Goal: Information Seeking & Learning: Learn about a topic

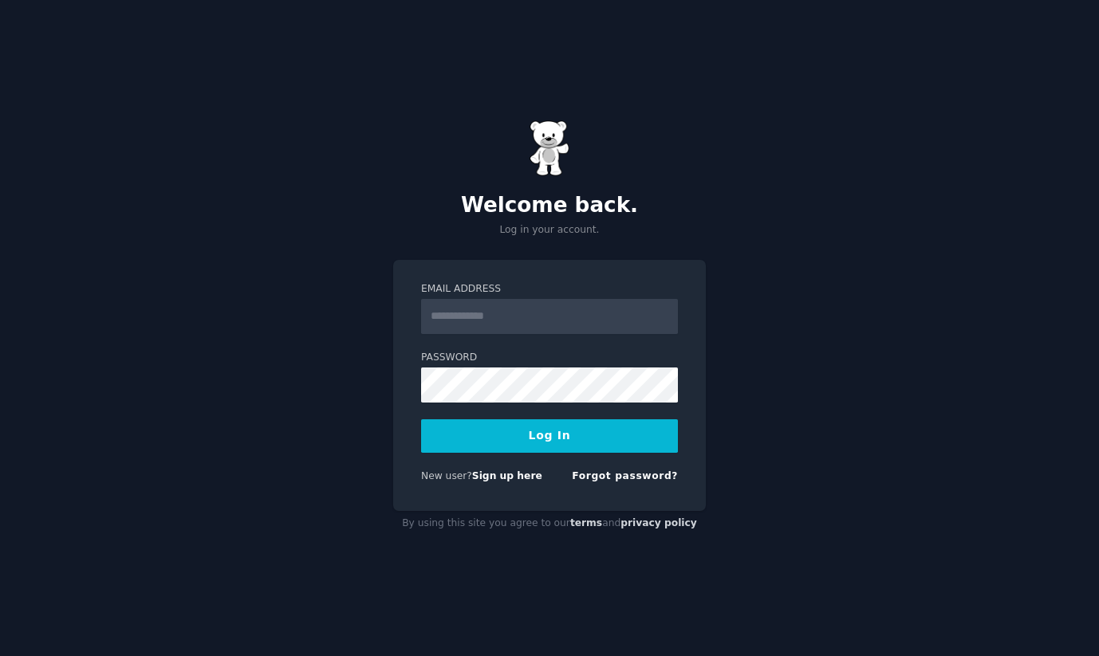
type input "**********"
click at [508, 435] on button "Log In" at bounding box center [549, 436] width 257 height 33
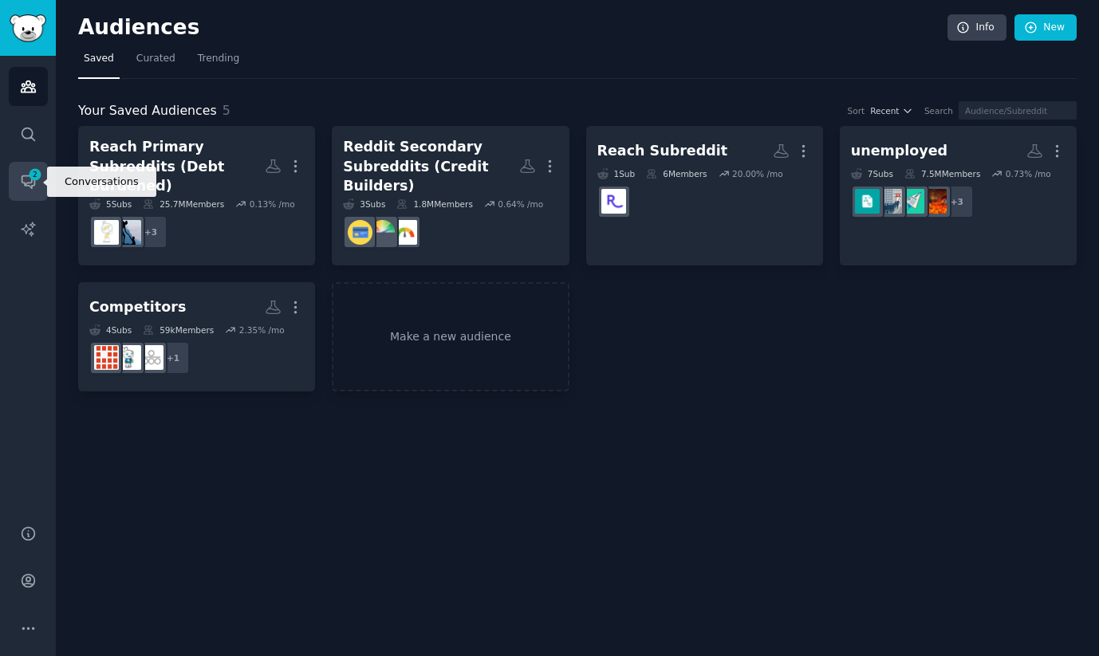
click at [33, 186] on icon "Sidebar" at bounding box center [28, 182] width 13 height 13
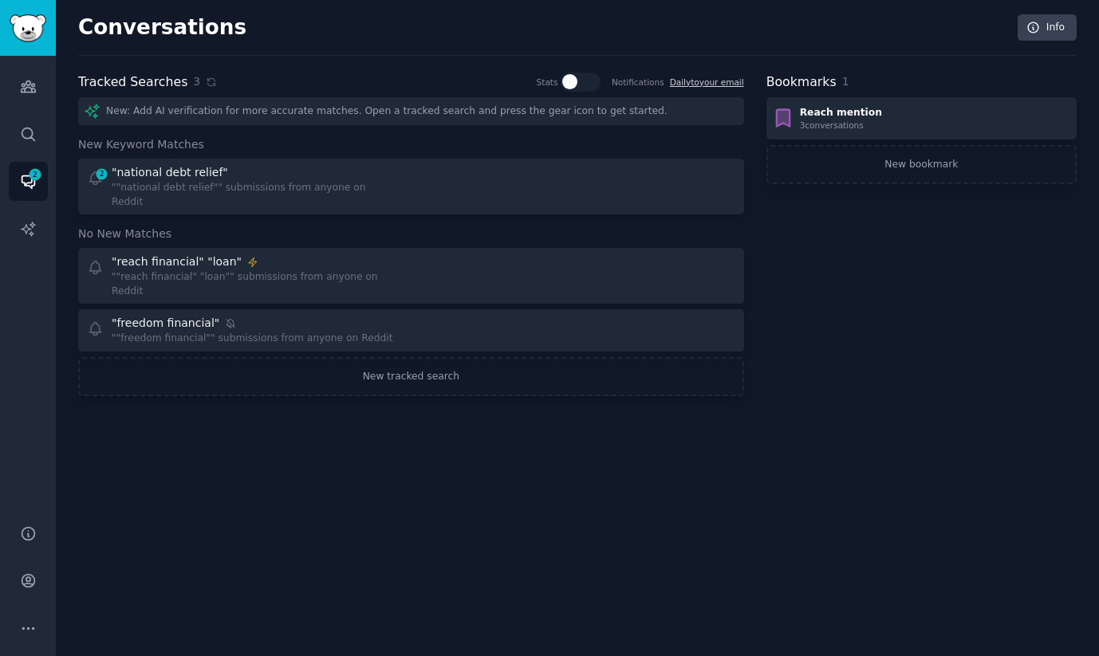
click at [380, 113] on div "New: Add AI verification for more accurate matches. Open a tracked search and p…" at bounding box center [411, 111] width 666 height 28
click at [392, 360] on link "New tracked search" at bounding box center [411, 377] width 666 height 40
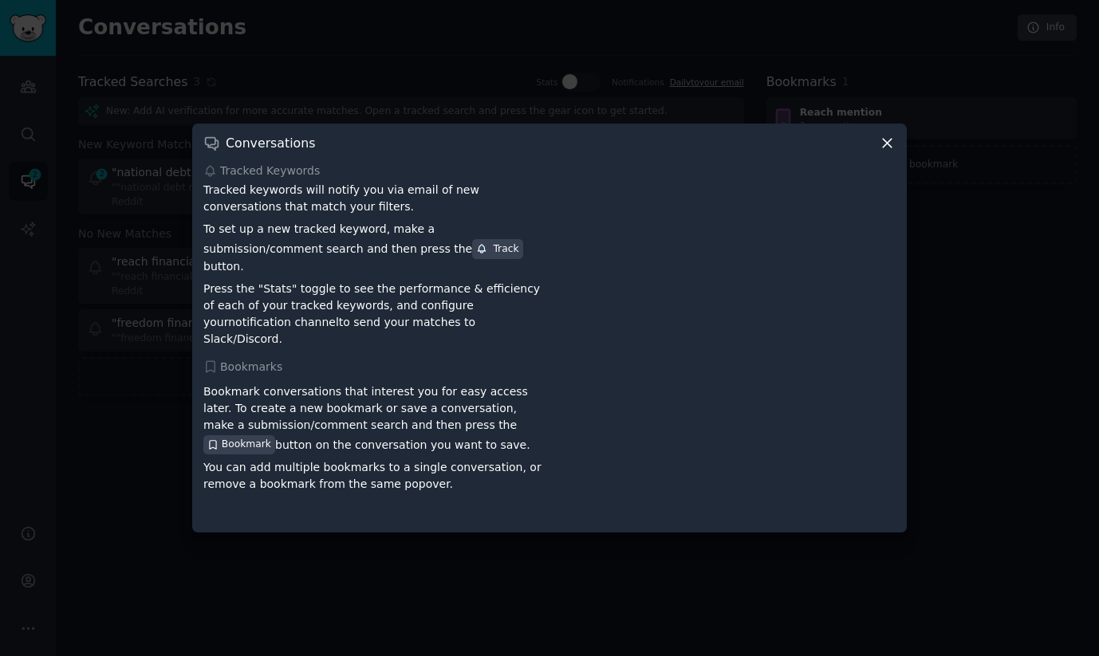
click at [885, 152] on icon at bounding box center [887, 143] width 17 height 17
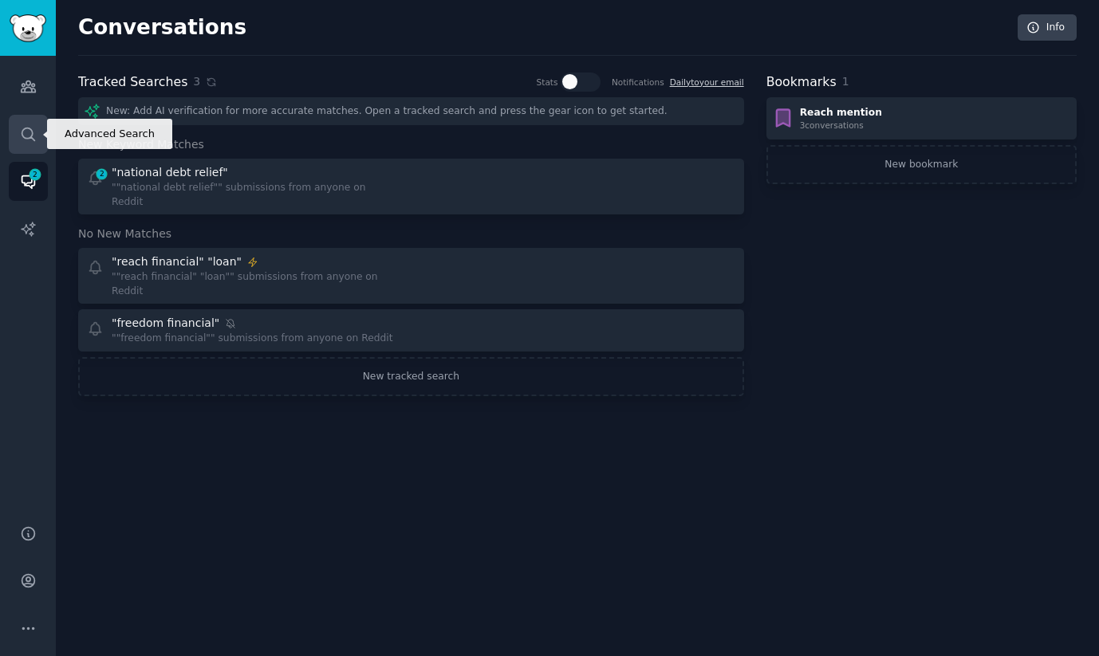
click at [25, 135] on icon "Sidebar" at bounding box center [28, 134] width 17 height 17
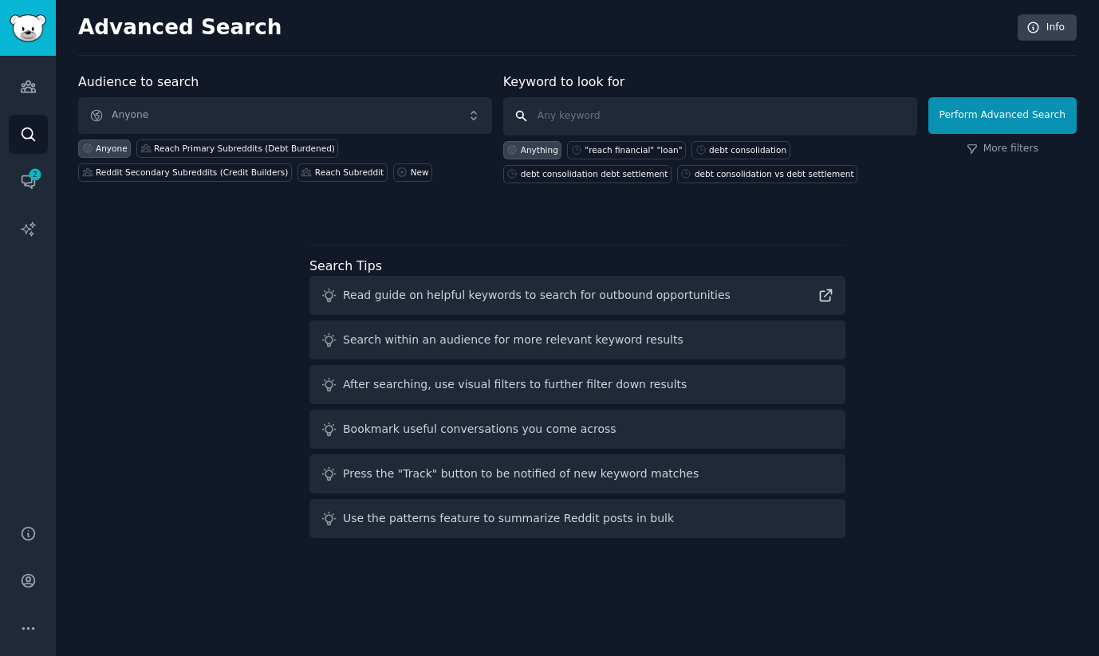
click at [545, 109] on input "text" at bounding box center [710, 116] width 414 height 38
type input ""reach financial" "NDR""
click at [958, 112] on button "Perform Advanced Search" at bounding box center [1002, 115] width 148 height 37
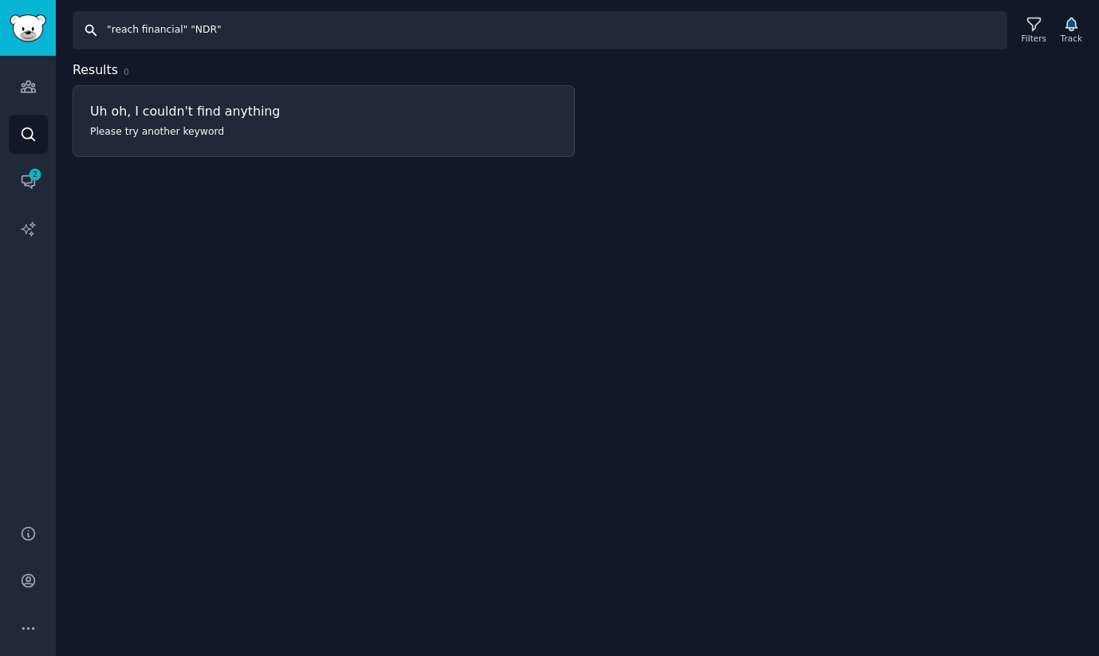
click at [254, 30] on input ""reach financial" "NDR"" at bounding box center [540, 30] width 935 height 38
type input ""reach financial" "National debt relief""
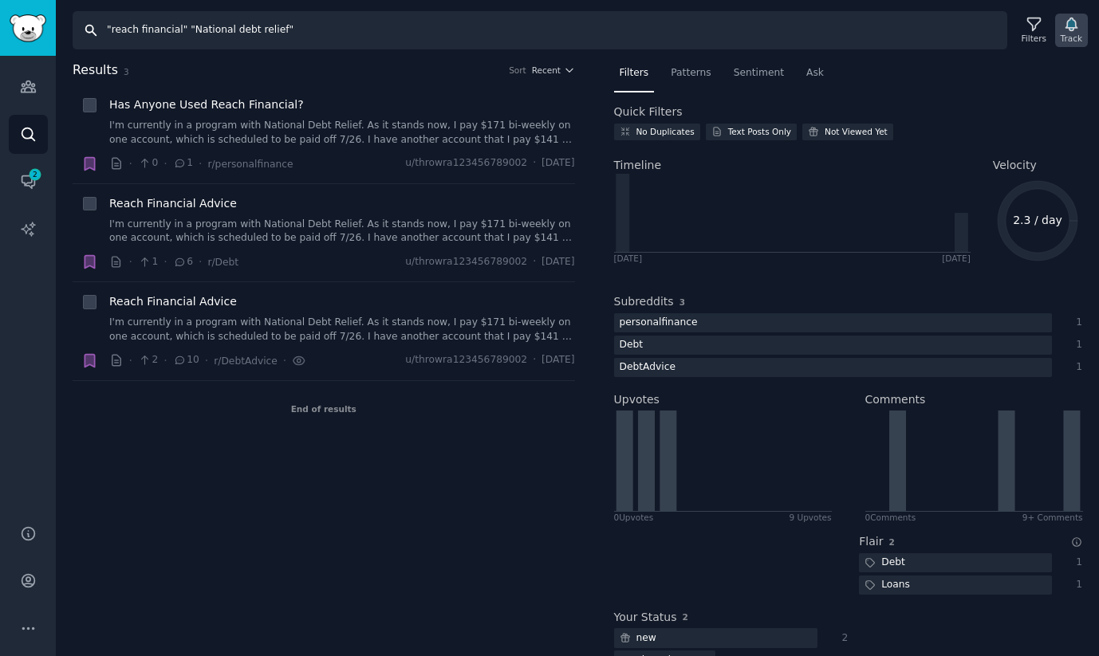
click at [1069, 25] on icon "button" at bounding box center [1071, 24] width 11 height 13
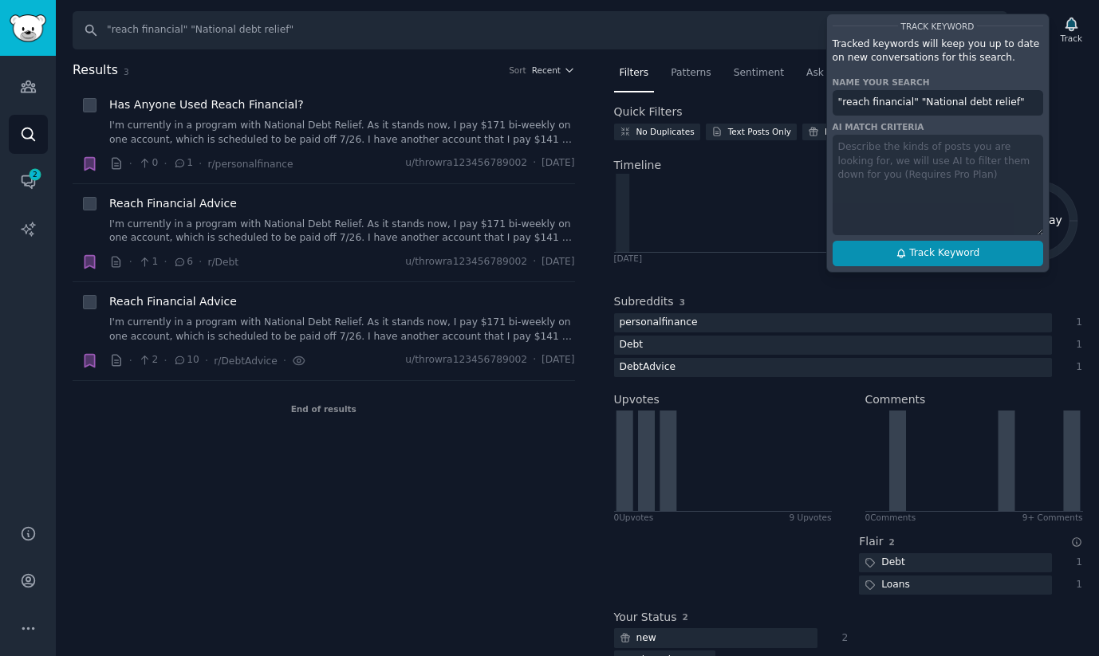
click at [942, 255] on span "Track Keyword" at bounding box center [944, 253] width 70 height 14
type input ""reach financial" "National debt relief""
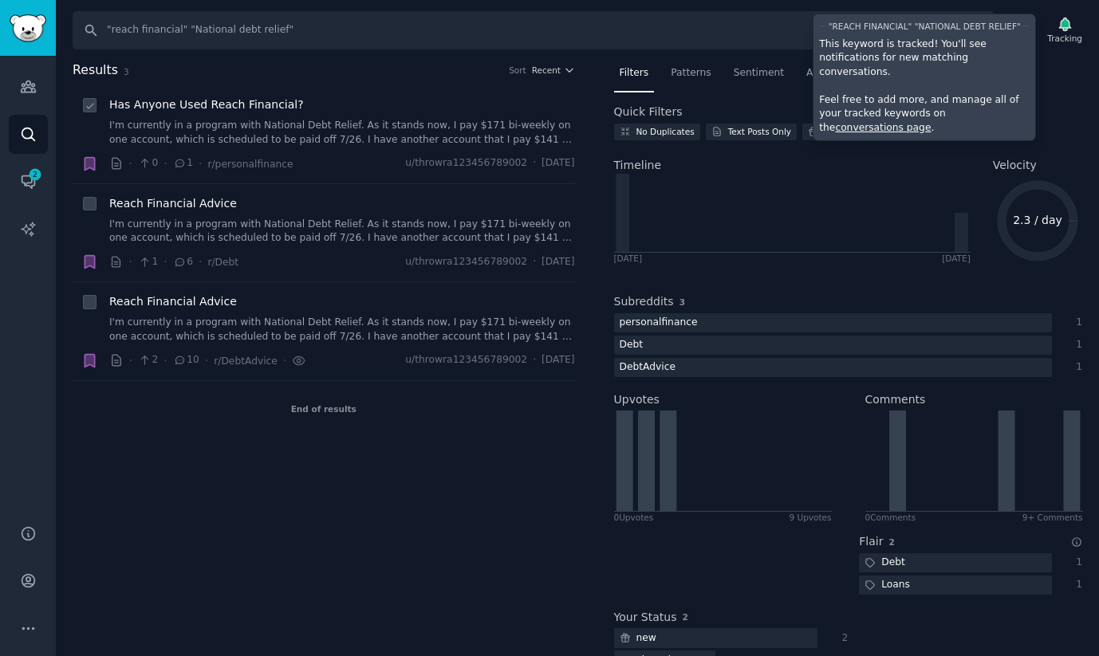
click at [219, 103] on span "Has Anyone Used Reach Financial?" at bounding box center [206, 105] width 195 height 17
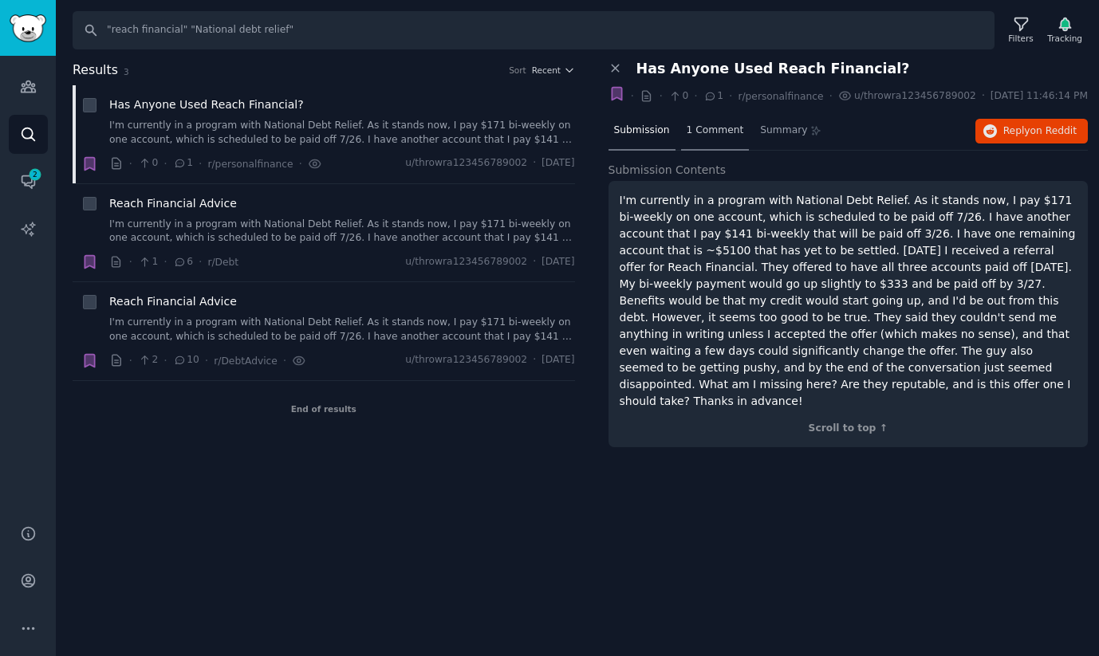
click at [732, 138] on span "1 Comment" at bounding box center [715, 131] width 57 height 14
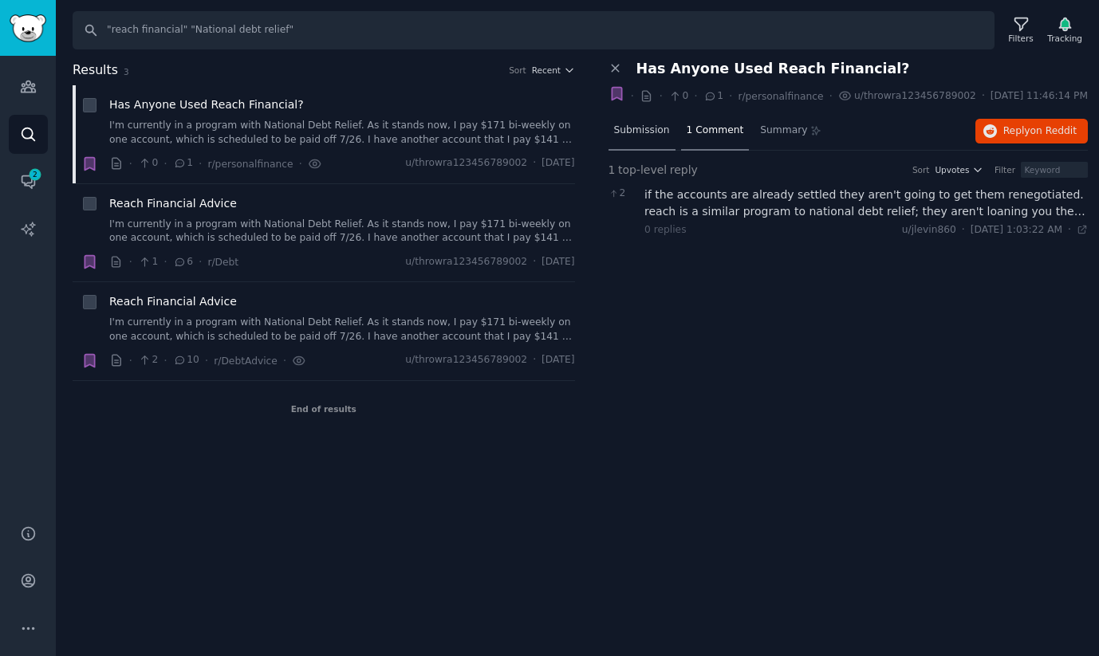
click at [630, 137] on span "Submission" at bounding box center [642, 131] width 56 height 14
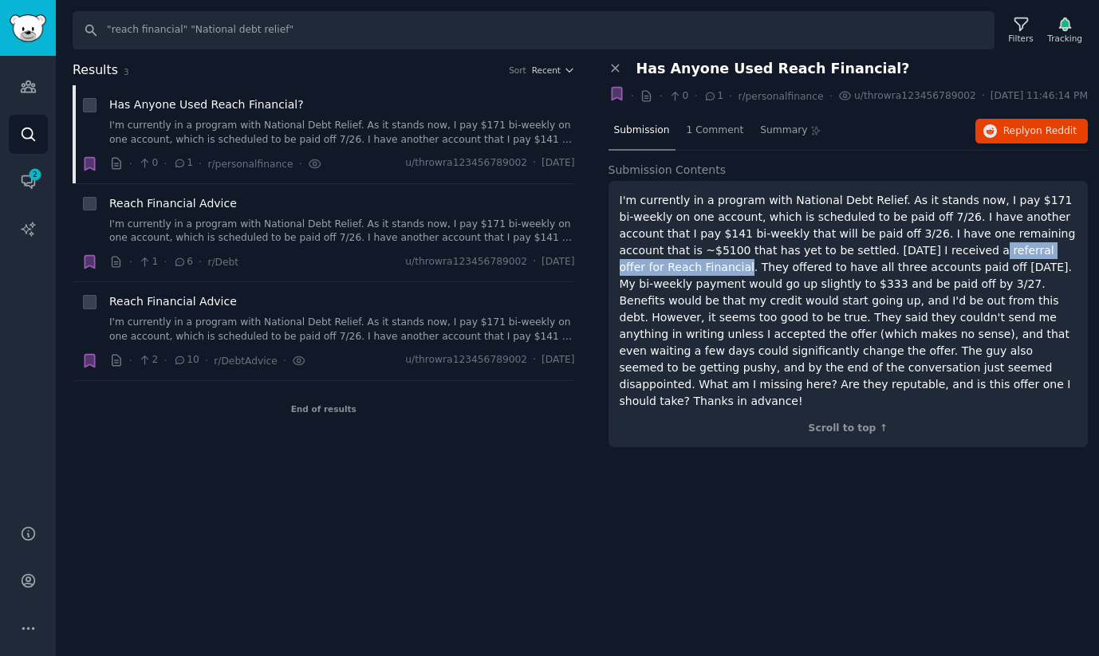
drag, startPoint x: 894, startPoint y: 265, endPoint x: 1060, endPoint y: 265, distance: 165.9
click at [1060, 265] on p "I'm currently in a program with National Debt Relief. As it stands now, I pay $…" at bounding box center [849, 301] width 458 height 218
copy p "referral offer for Reach Financial."
click at [446, 40] on input ""reach financial" "National debt relief"" at bounding box center [534, 30] width 922 height 38
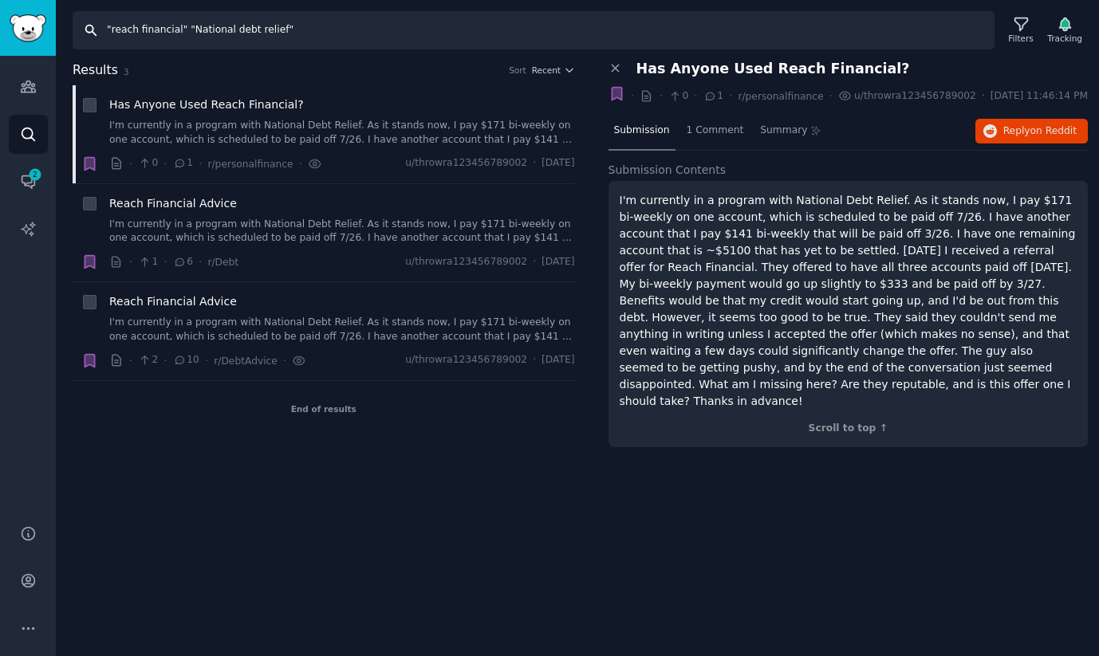
click at [446, 40] on input ""reach financial" "National debt relief"" at bounding box center [534, 30] width 922 height 38
click at [401, 38] on input ""reach financial" "National debt relief"" at bounding box center [534, 30] width 922 height 38
click at [193, 33] on input ""reach financial" "National debt relief"" at bounding box center [534, 30] width 922 height 38
type input ""reach financial" "referral offer""
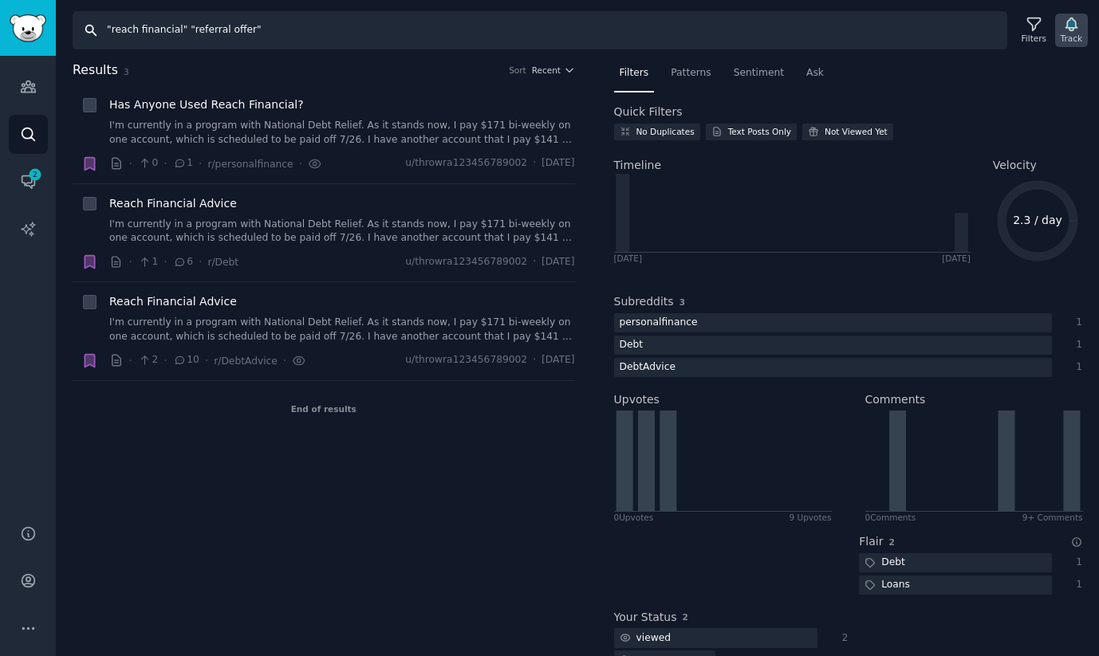
click at [1078, 30] on icon "button" at bounding box center [1071, 24] width 17 height 17
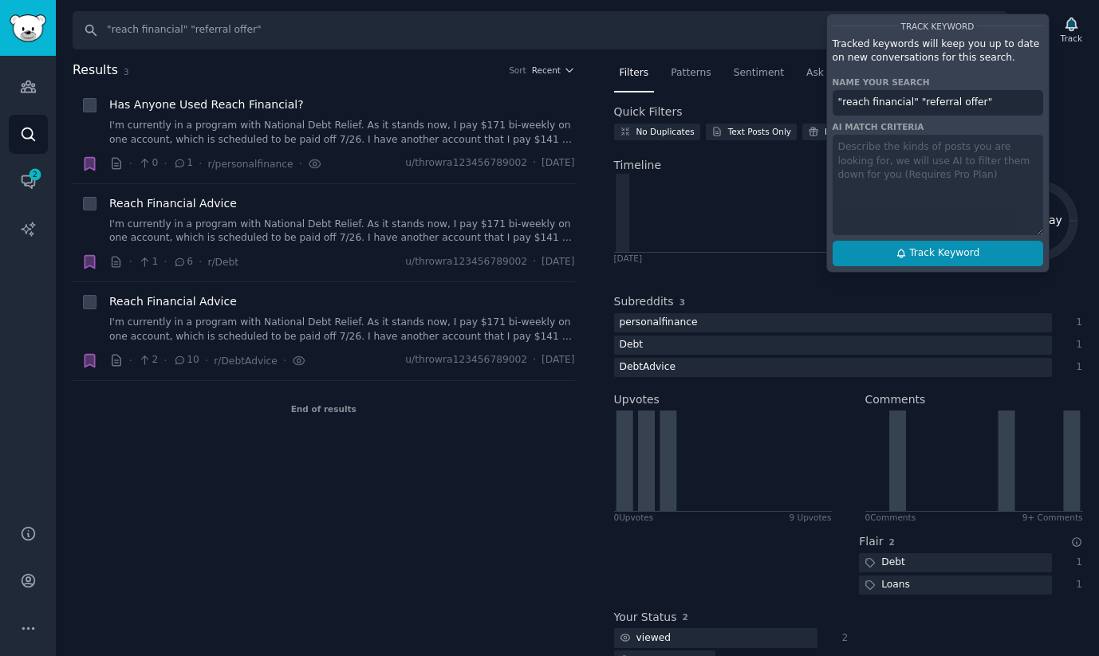
click at [986, 258] on button "Track Keyword" at bounding box center [938, 254] width 211 height 26
type input ""reach financial" "referral offer""
